Goal: Task Accomplishment & Management: Use online tool/utility

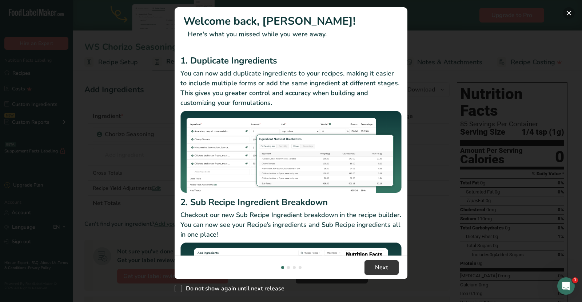
click at [568, 13] on button "New Features" at bounding box center [569, 13] width 12 height 12
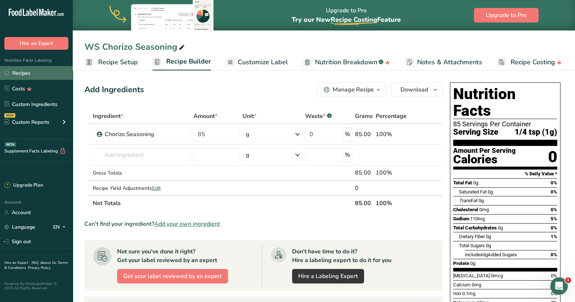
click at [46, 76] on link "Recipes" at bounding box center [36, 73] width 73 height 14
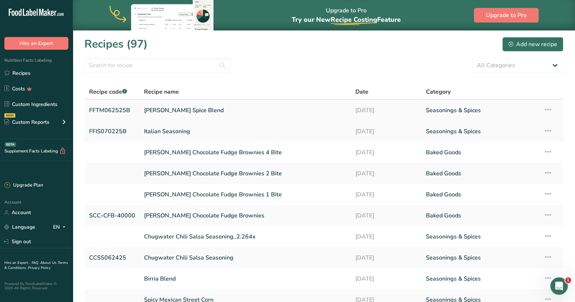
click at [248, 112] on link "[PERSON_NAME] Spice Blend" at bounding box center [245, 110] width 202 height 15
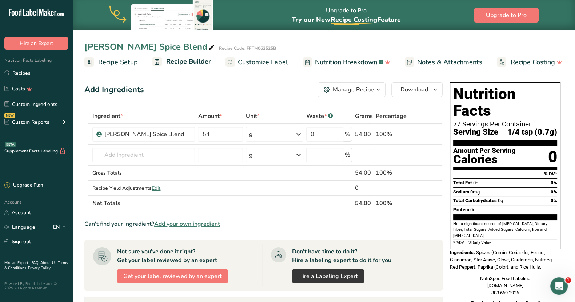
click at [275, 61] on span "Customize Label" at bounding box center [263, 62] width 50 height 10
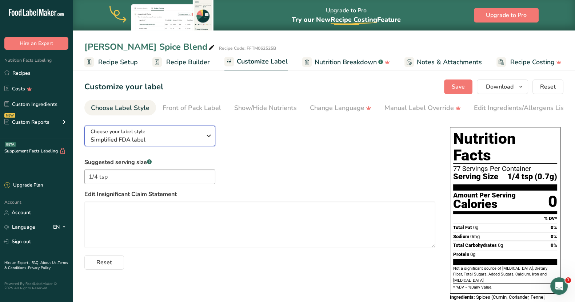
click at [212, 139] on icon "button" at bounding box center [208, 135] width 9 height 13
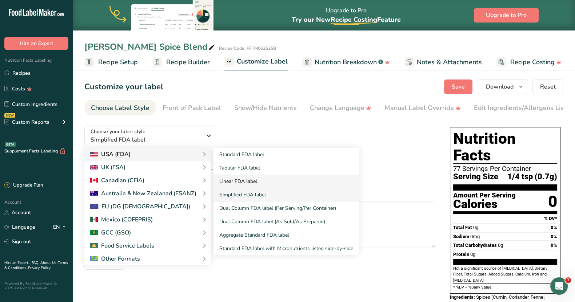
click at [235, 182] on link "Linear FDA label" at bounding box center [285, 181] width 145 height 13
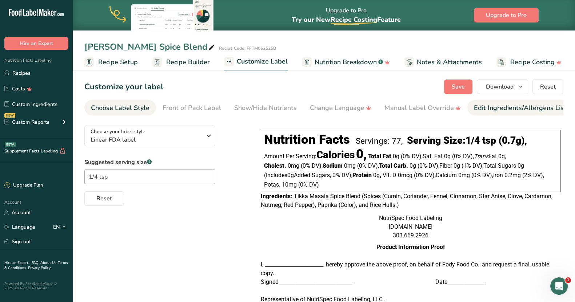
click at [501, 108] on div "Edit Ingredients/Allergens List" at bounding box center [520, 108] width 92 height 10
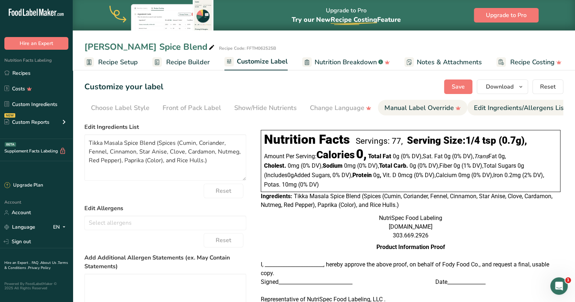
scroll to position [0, 67]
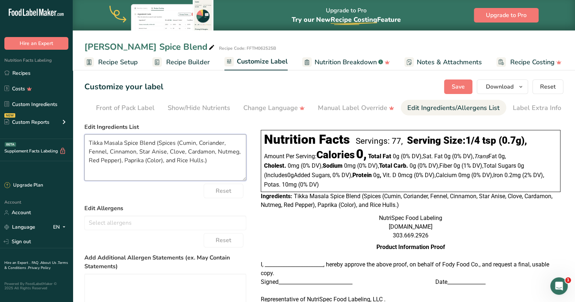
drag, startPoint x: 158, startPoint y: 145, endPoint x: 81, endPoint y: 144, distance: 77.8
click at [81, 144] on section "Customize your label Save Download Choose what to show on your downloaded label…" at bounding box center [324, 227] width 502 height 318
click at [149, 162] on textarea "Spices (Cumin, Coriander, Fennel, Cinnamon, Star Anise, Clove, Cardamon, Nutmeg…" at bounding box center [165, 158] width 162 height 47
type textarea "Spices (Cumin, Coriander, Fennel, Cinnamon, Star Anise, Clove, Cardamon, Nutmeg…"
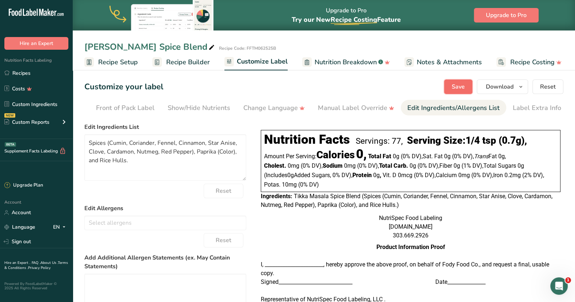
click at [453, 86] on span "Save" at bounding box center [457, 87] width 13 height 9
click at [522, 91] on icon "button" at bounding box center [521, 87] width 6 height 9
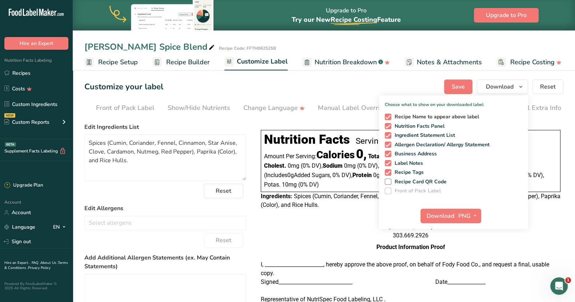
click at [387, 118] on span at bounding box center [388, 117] width 7 height 7
click at [387, 118] on input "Recipe Name to appear above label" at bounding box center [387, 117] width 5 height 5
checkbox input "false"
click at [387, 144] on span at bounding box center [388, 145] width 7 height 7
click at [387, 144] on input "Allergen Declaration/ Allergy Statement" at bounding box center [387, 144] width 5 height 5
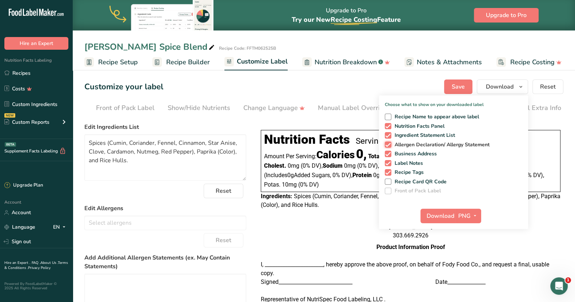
checkbox input "false"
click at [386, 152] on span at bounding box center [388, 154] width 7 height 7
click at [386, 152] on input "Business Address" at bounding box center [387, 154] width 5 height 5
checkbox input "false"
click at [393, 165] on span "Label Notes" at bounding box center [407, 163] width 32 height 7
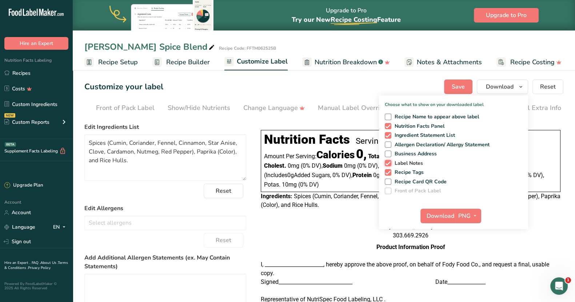
click at [389, 165] on input "Label Notes" at bounding box center [387, 163] width 5 height 5
checkbox input "false"
click at [391, 171] on span at bounding box center [388, 172] width 7 height 7
click at [389, 171] on input "Recipe Tags" at bounding box center [387, 172] width 5 height 5
checkbox input "false"
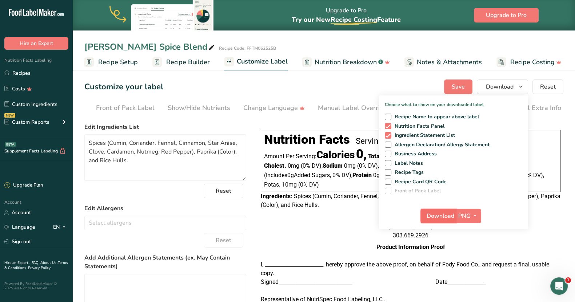
click at [444, 217] on span "Download" at bounding box center [440, 216] width 28 height 9
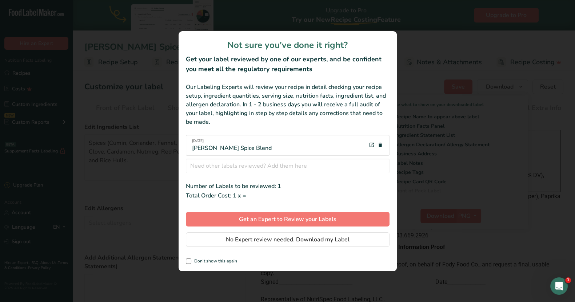
scroll to position [0, 60]
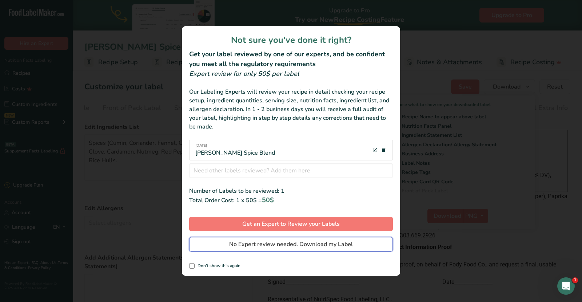
drag, startPoint x: 296, startPoint y: 249, endPoint x: 309, endPoint y: 243, distance: 14.7
click at [302, 247] on span "No Expert review needed. Download my Label" at bounding box center [291, 244] width 124 height 9
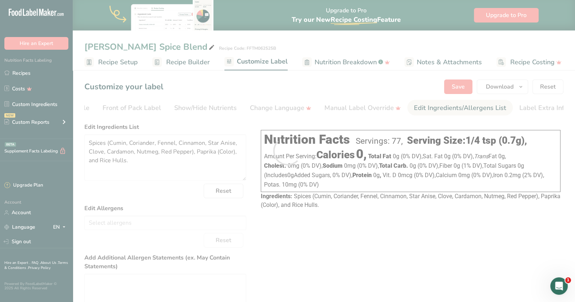
scroll to position [0, 0]
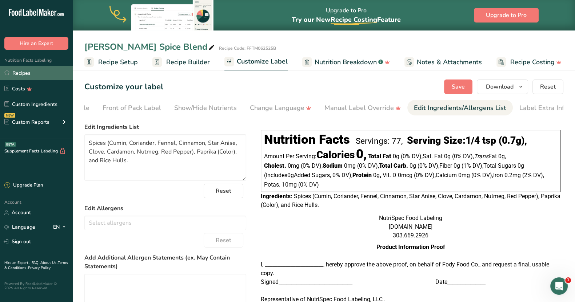
click at [36, 73] on link "Recipes" at bounding box center [36, 73] width 73 height 14
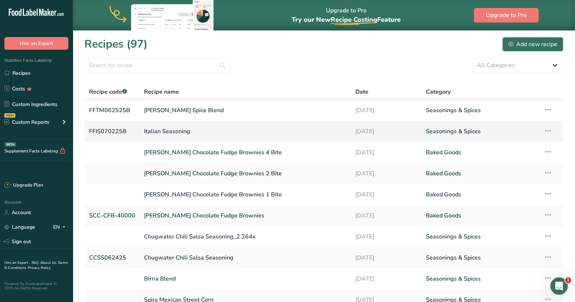
click at [159, 132] on link "Italian Seasoning" at bounding box center [245, 131] width 202 height 15
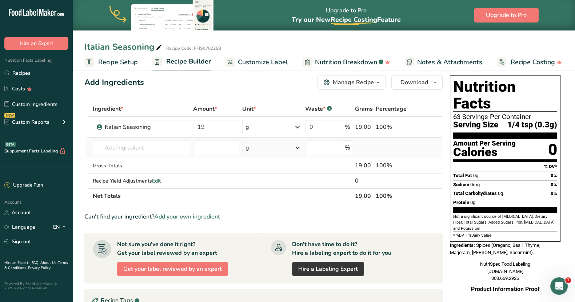
scroll to position [9, 0]
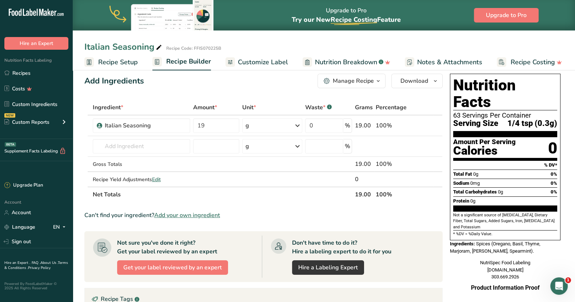
click at [262, 63] on span "Customize Label" at bounding box center [263, 62] width 50 height 10
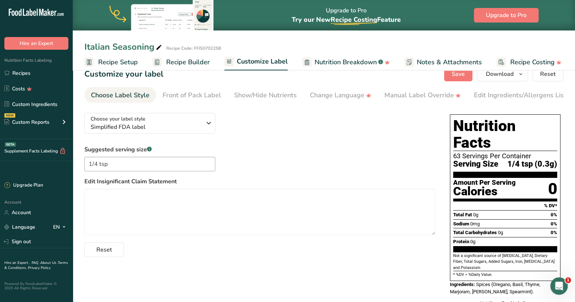
scroll to position [15, 0]
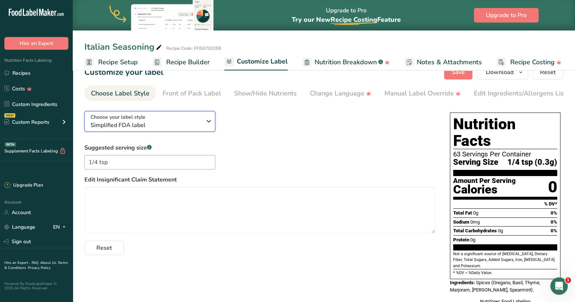
click at [210, 124] on icon "button" at bounding box center [208, 121] width 9 height 13
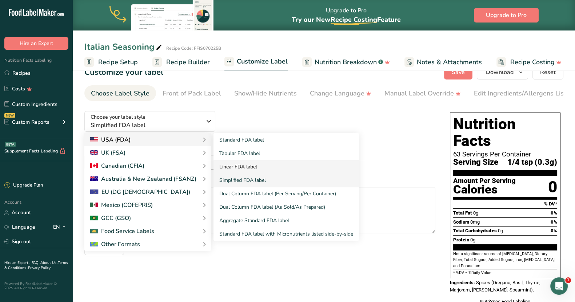
click at [244, 169] on link "Linear FDA label" at bounding box center [285, 166] width 145 height 13
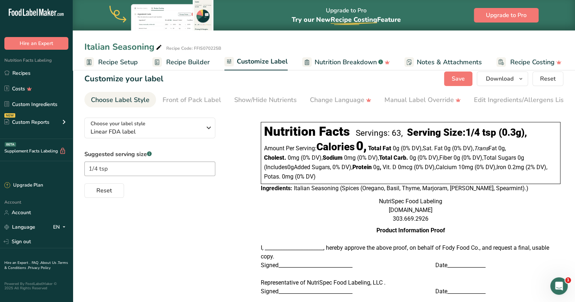
scroll to position [0, 0]
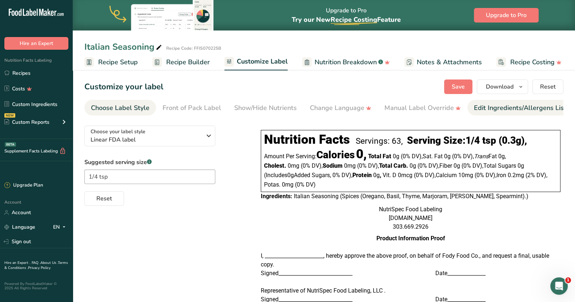
click at [534, 111] on div "Edit Ingredients/Allergens List" at bounding box center [520, 108] width 92 height 10
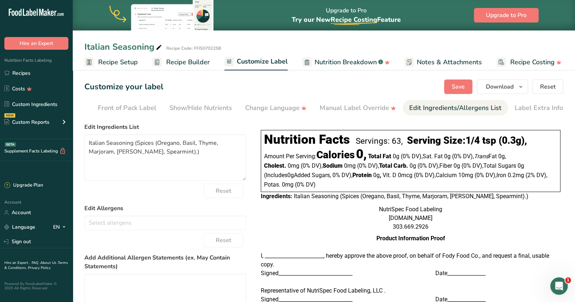
scroll to position [0, 67]
drag, startPoint x: 137, startPoint y: 144, endPoint x: 69, endPoint y: 146, distance: 67.3
click at [69, 146] on div ".a-20{fill:#fff;} Hire an Expert Nutrition Facts Labeling Recipes Costs Custom …" at bounding box center [287, 193] width 575 height 386
click at [138, 154] on textarea "Spices (Oregano, Basil, Thyme, Marjoram, [PERSON_NAME], Spearmint).)" at bounding box center [165, 158] width 162 height 47
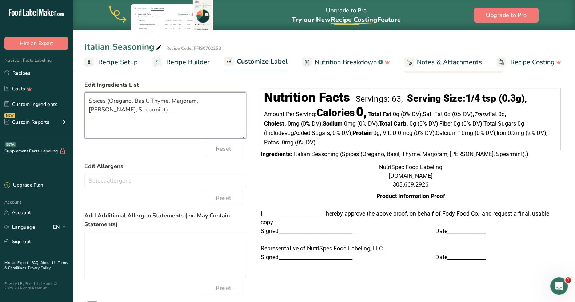
scroll to position [0, 0]
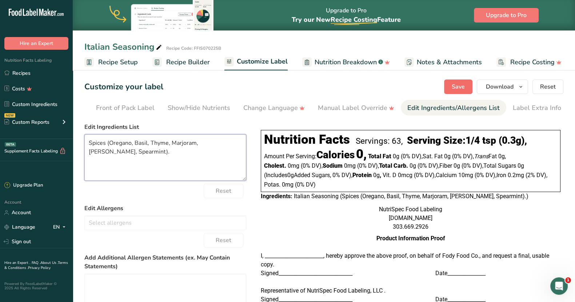
type textarea "Spices (Oregano, Basil, Thyme, Marjoram, [PERSON_NAME], Spearmint)."
drag, startPoint x: 451, startPoint y: 88, endPoint x: 477, endPoint y: 81, distance: 26.7
click at [451, 88] on button "Save" at bounding box center [458, 87] width 28 height 15
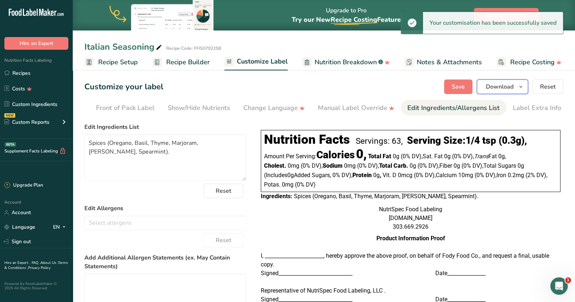
click at [523, 85] on icon "button" at bounding box center [521, 87] width 6 height 9
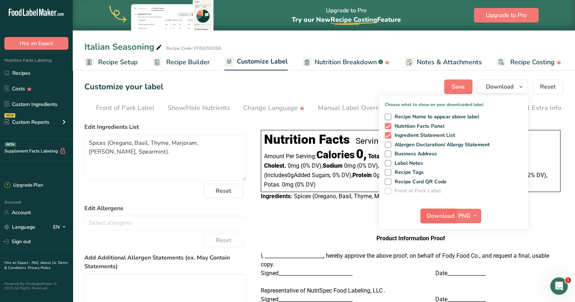
click at [441, 214] on span "Download" at bounding box center [440, 216] width 28 height 9
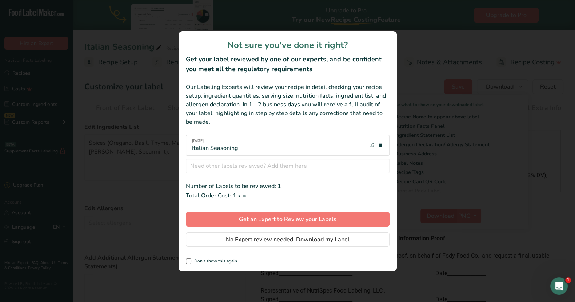
scroll to position [0, 60]
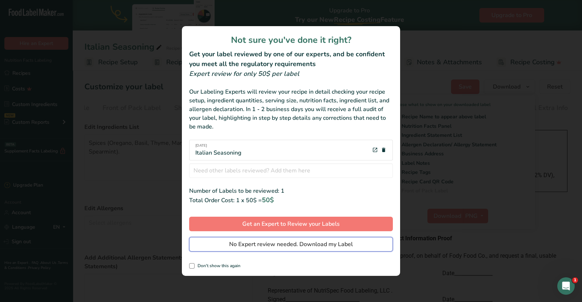
click at [254, 242] on span "No Expert review needed. Download my Label" at bounding box center [291, 244] width 124 height 9
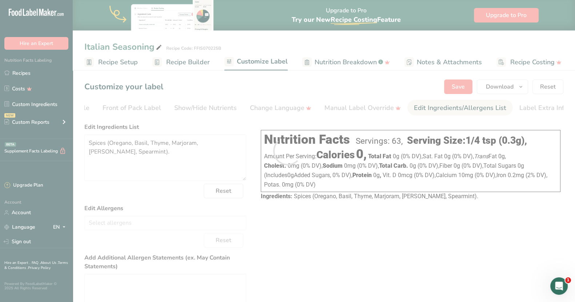
scroll to position [0, 0]
